Goal: Navigation & Orientation: Find specific page/section

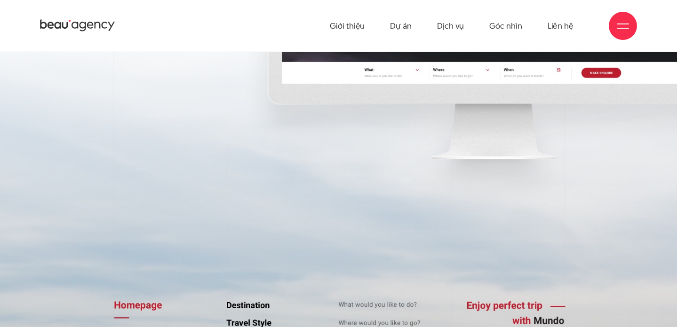
scroll to position [1159, 0]
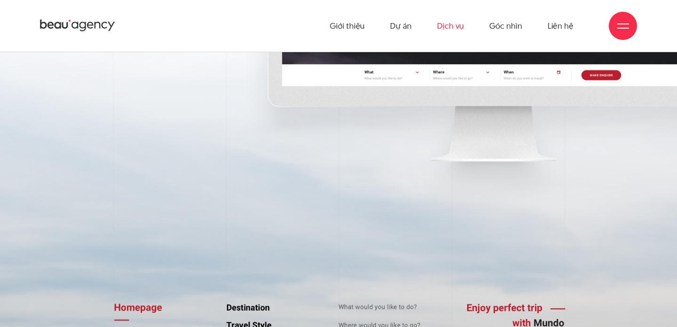
click at [451, 20] on link "Dịch vụ" at bounding box center [450, 26] width 27 height 52
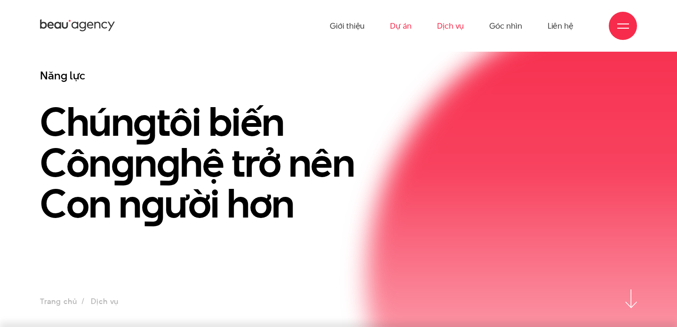
click at [406, 30] on link "Dự án" at bounding box center [401, 26] width 22 height 52
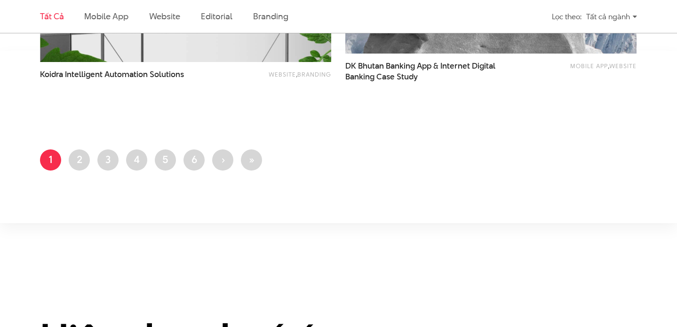
scroll to position [1772, 0]
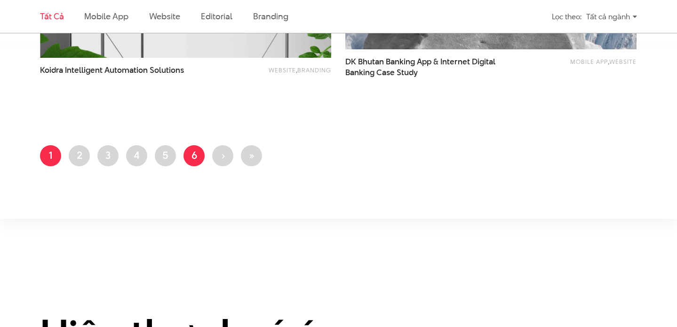
click at [193, 151] on link "Trang 6" at bounding box center [193, 155] width 21 height 21
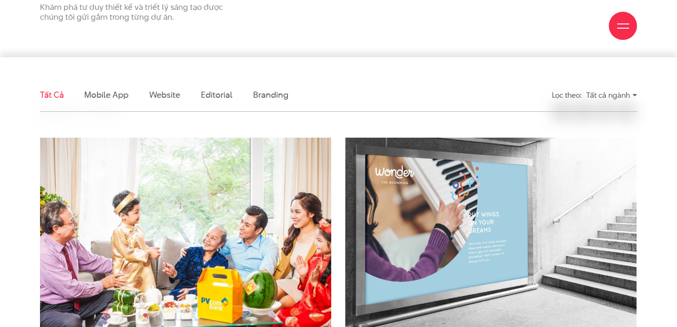
scroll to position [229, 0]
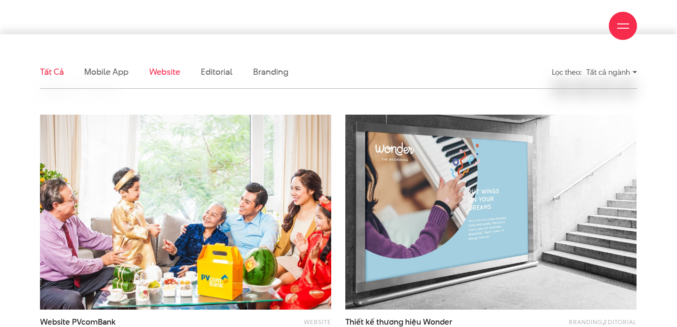
click at [160, 71] on link "Website" at bounding box center [164, 72] width 31 height 12
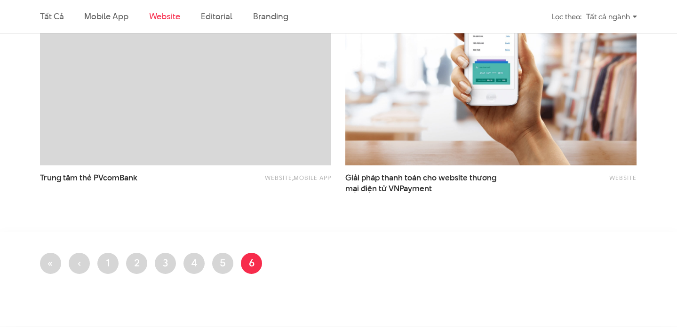
scroll to position [1065, 0]
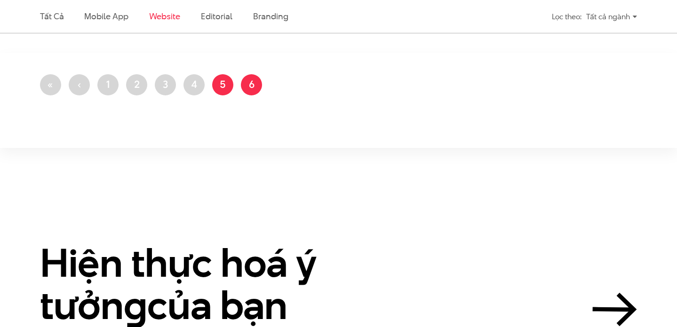
click at [224, 83] on link "Trang 5" at bounding box center [222, 84] width 21 height 21
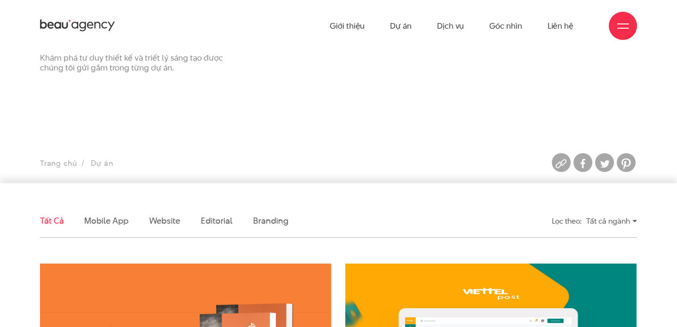
scroll to position [127, 0]
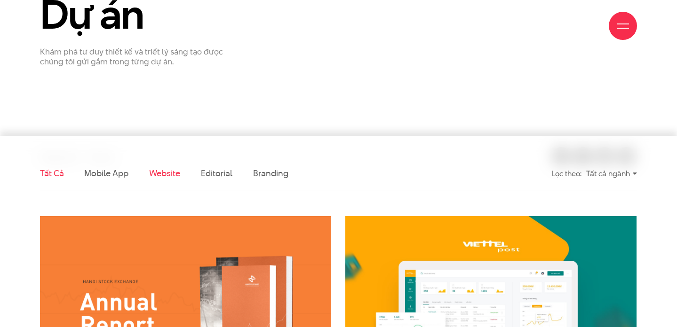
click at [162, 173] on link "Website" at bounding box center [164, 173] width 31 height 12
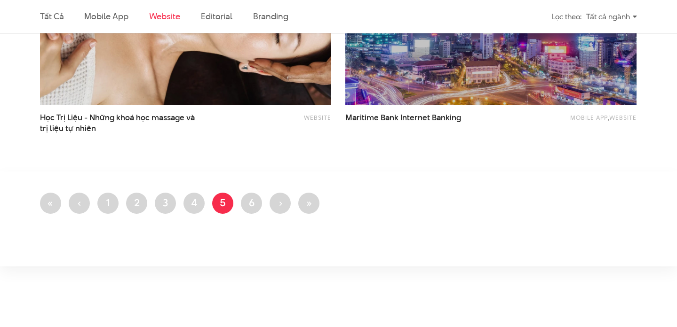
scroll to position [961, 0]
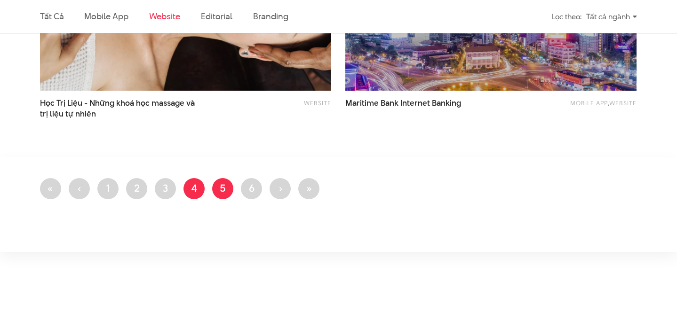
click at [198, 184] on link "Trang 4" at bounding box center [193, 188] width 21 height 21
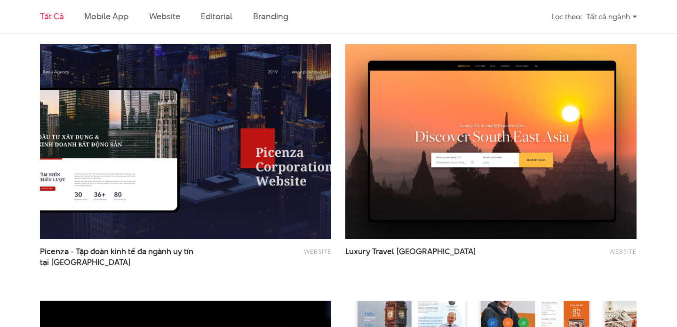
scroll to position [1335, 0]
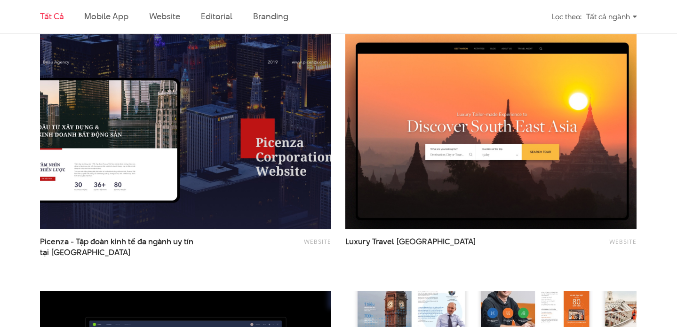
click at [422, 187] on img at bounding box center [491, 131] width 320 height 214
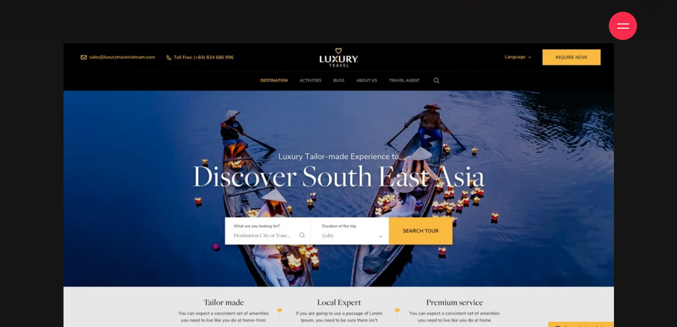
scroll to position [413, 0]
